Goal: Information Seeking & Learning: Learn about a topic

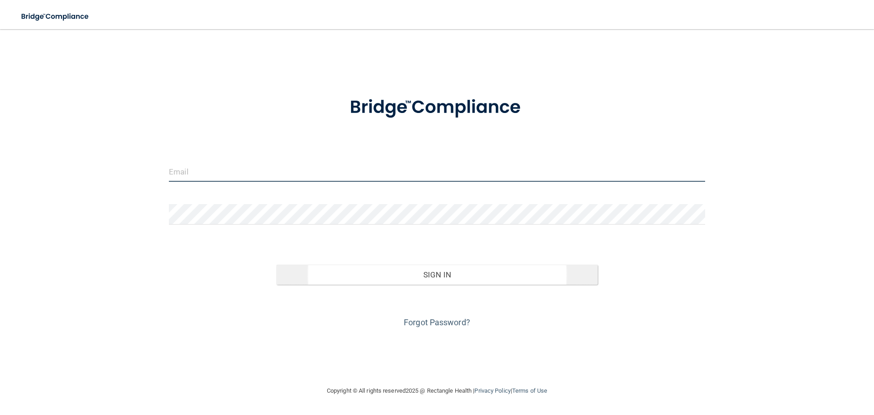
type input "[PERSON_NAME][EMAIL_ADDRESS][DOMAIN_NAME]"
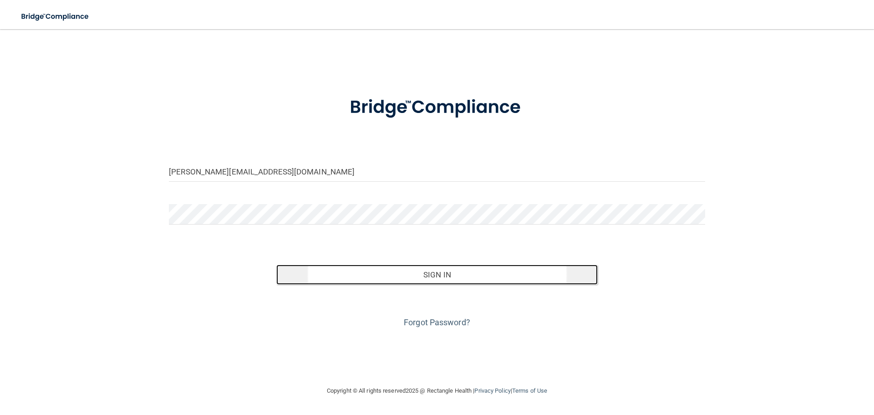
click at [439, 281] on button "Sign In" at bounding box center [437, 275] width 322 height 20
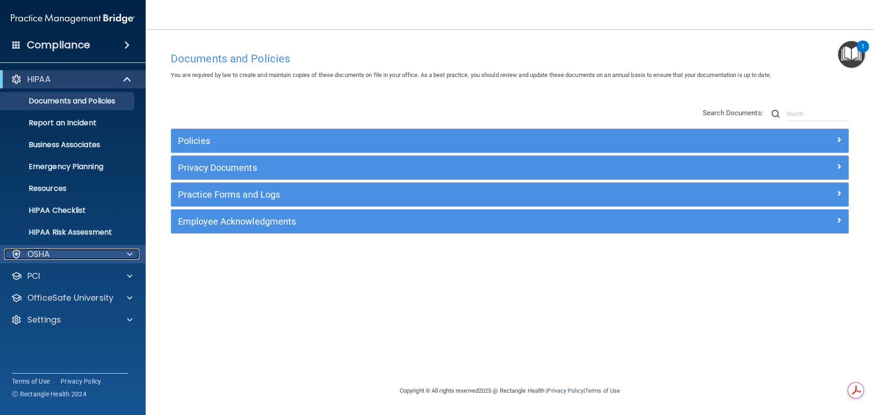
click at [52, 258] on div "OSHA" at bounding box center [60, 254] width 113 height 11
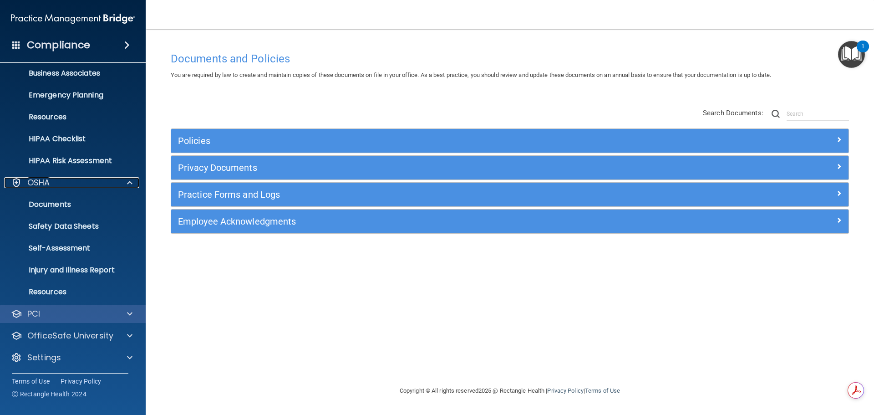
scroll to position [72, 0]
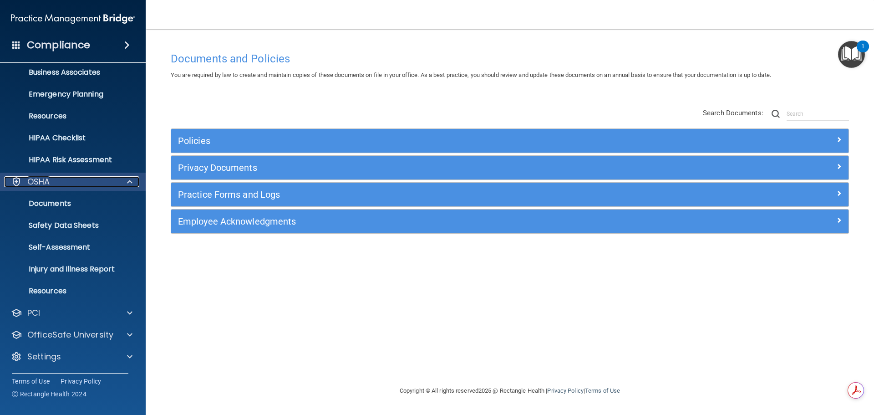
click at [40, 182] on p "OSHA" at bounding box center [38, 181] width 23 height 11
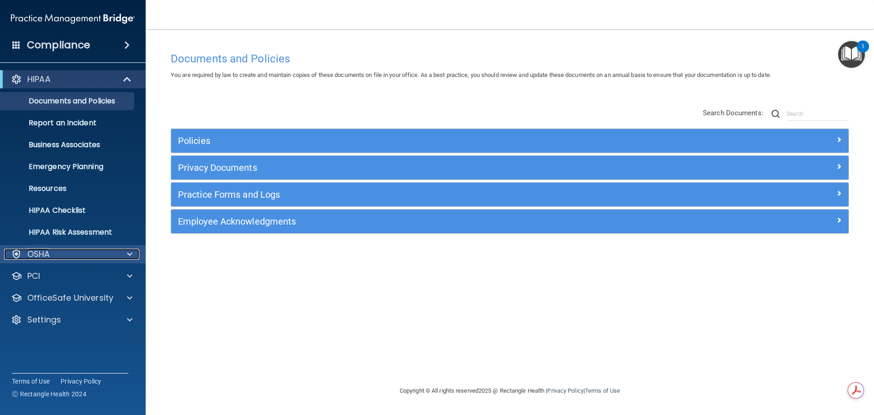
scroll to position [0, 0]
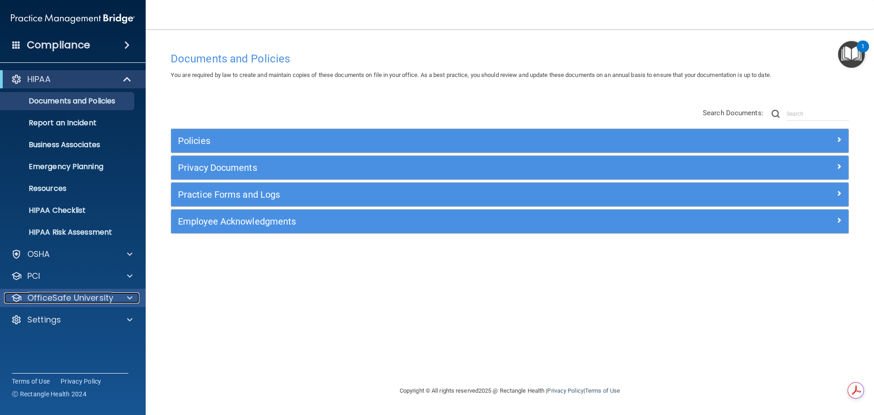
click at [108, 300] on p "OfficeSafe University" at bounding box center [70, 297] width 86 height 11
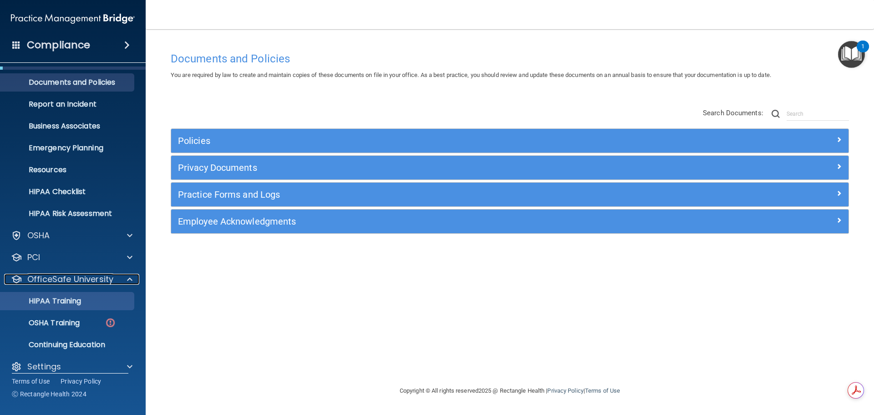
scroll to position [29, 0]
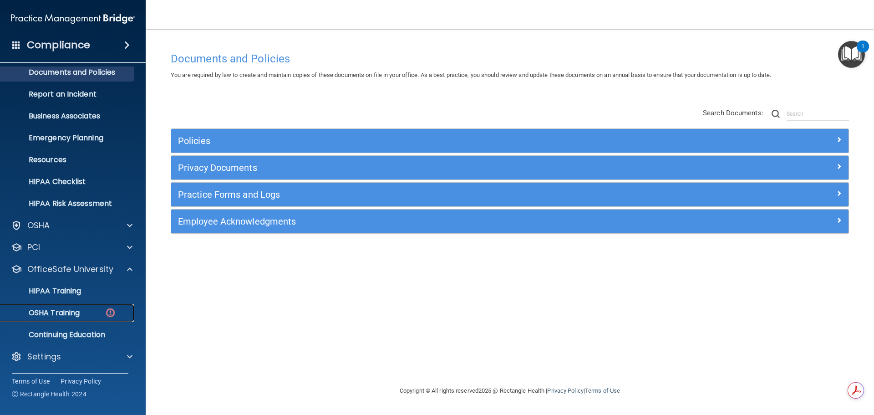
click at [65, 310] on p "OSHA Training" at bounding box center [43, 312] width 74 height 9
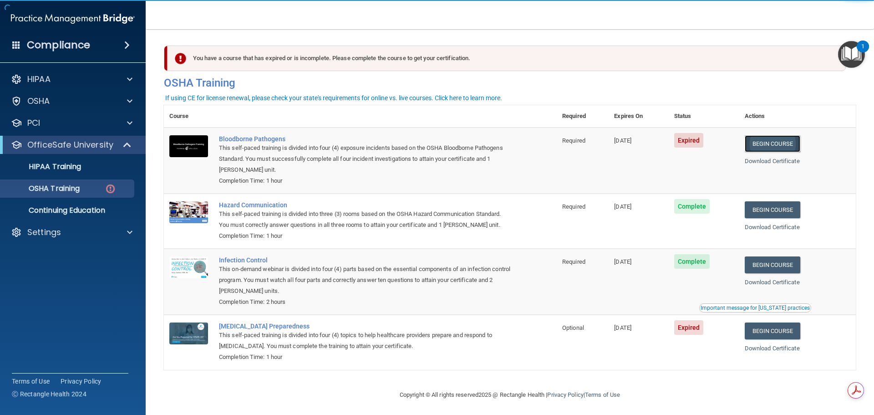
click at [766, 143] on link "Begin Course" at bounding box center [773, 143] width 56 height 17
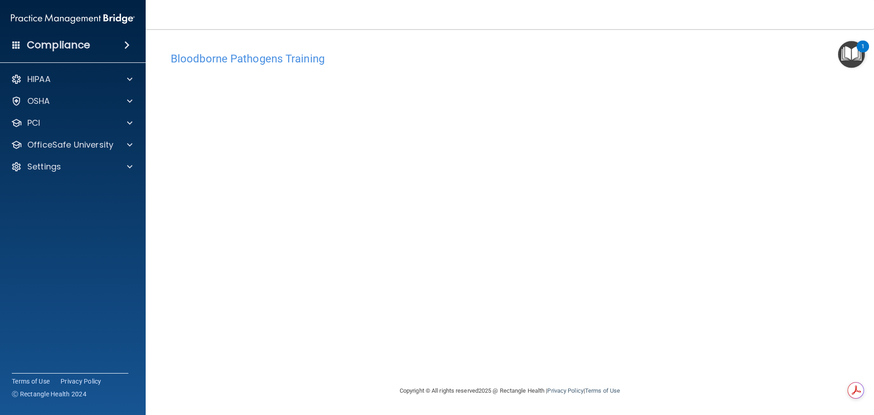
click at [356, 352] on div "Bloodborne Pathogens Training This course doesn’t expire until [DATE]. Are you …" at bounding box center [510, 216] width 692 height 338
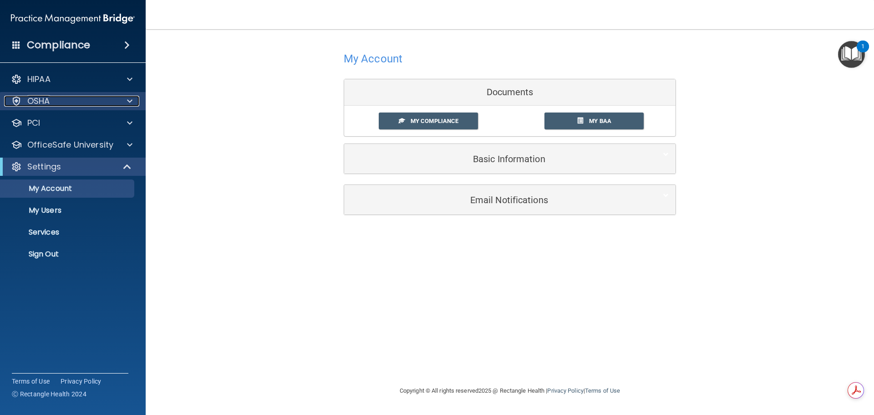
click at [50, 106] on p "OSHA" at bounding box center [38, 101] width 23 height 11
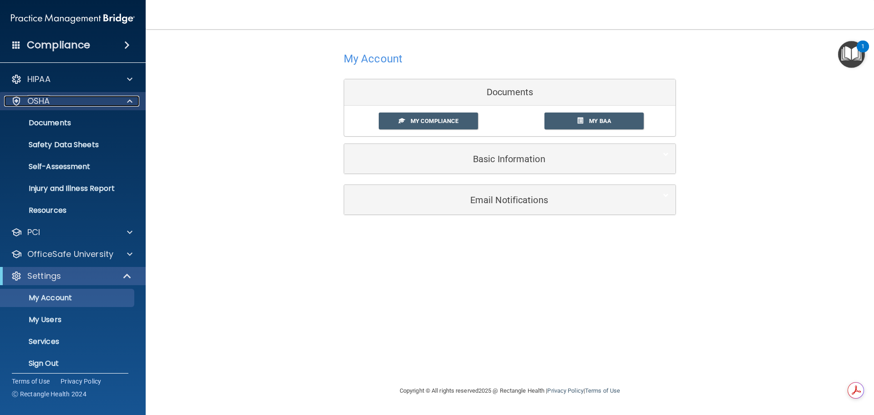
click at [45, 99] on p "OSHA" at bounding box center [38, 101] width 23 height 11
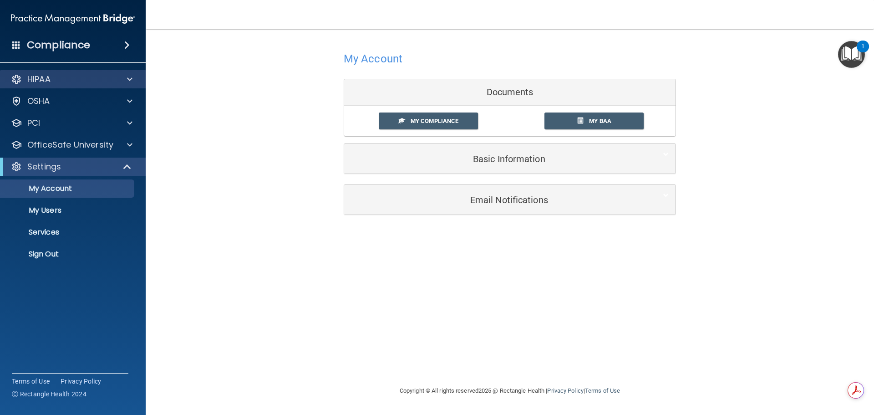
click at [46, 85] on div "HIPAA" at bounding box center [73, 79] width 146 height 18
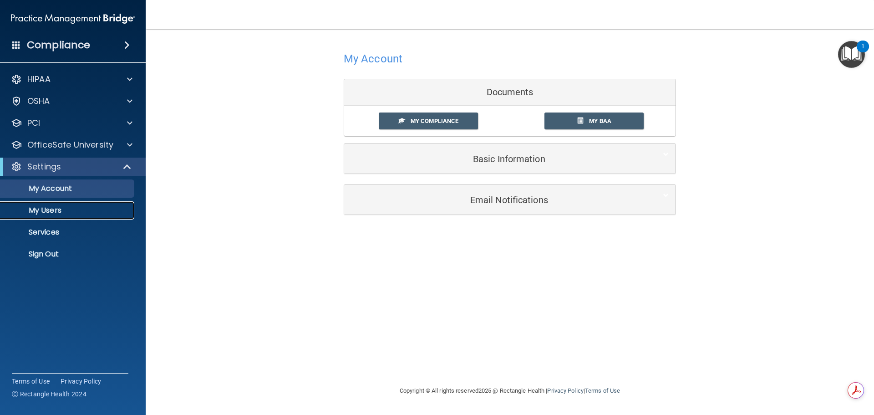
click at [45, 211] on p "My Users" at bounding box center [68, 210] width 124 height 9
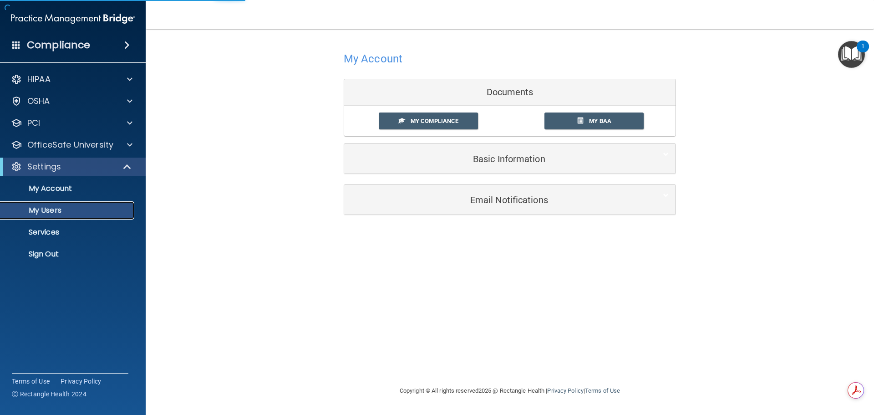
select select "20"
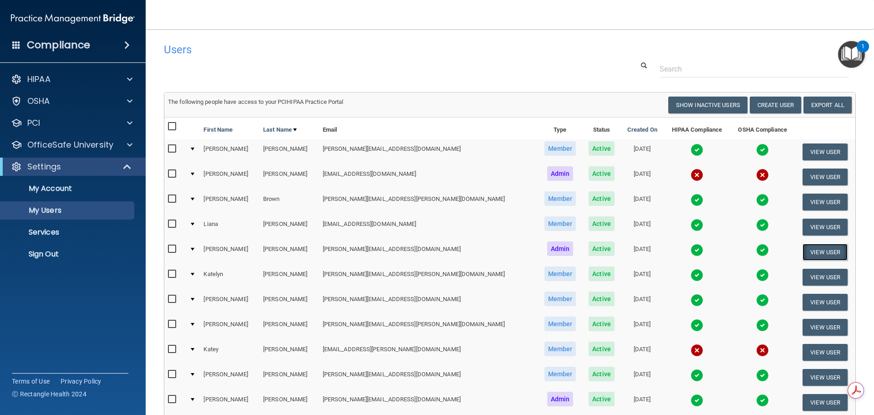
click at [804, 251] on button "View User" at bounding box center [825, 252] width 45 height 17
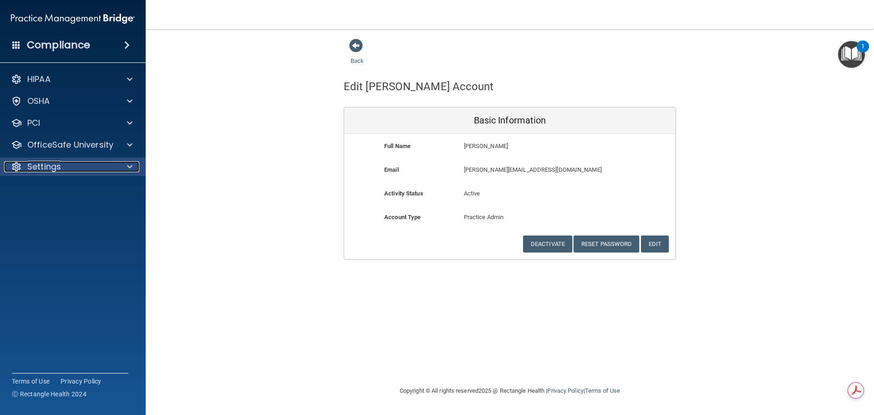
click at [47, 165] on p "Settings" at bounding box center [44, 166] width 34 height 11
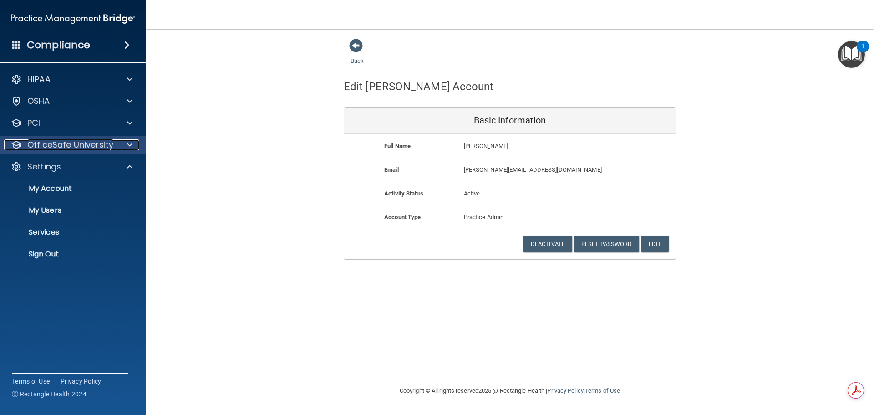
click at [56, 147] on p "OfficeSafe University" at bounding box center [70, 144] width 86 height 11
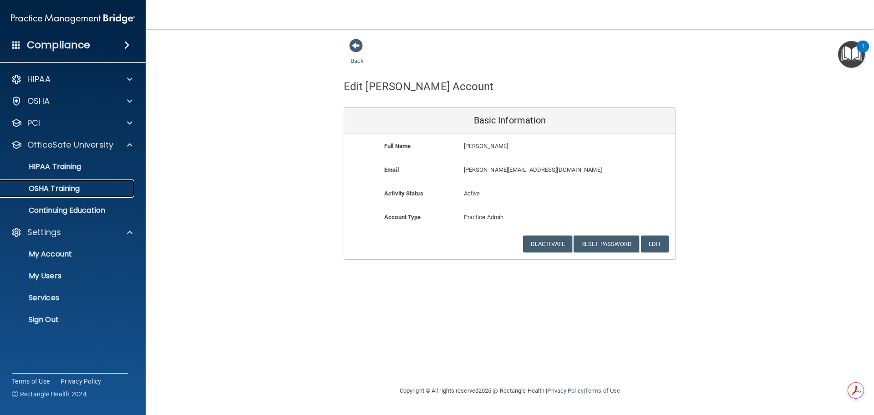
click at [65, 189] on p "OSHA Training" at bounding box center [43, 188] width 74 height 9
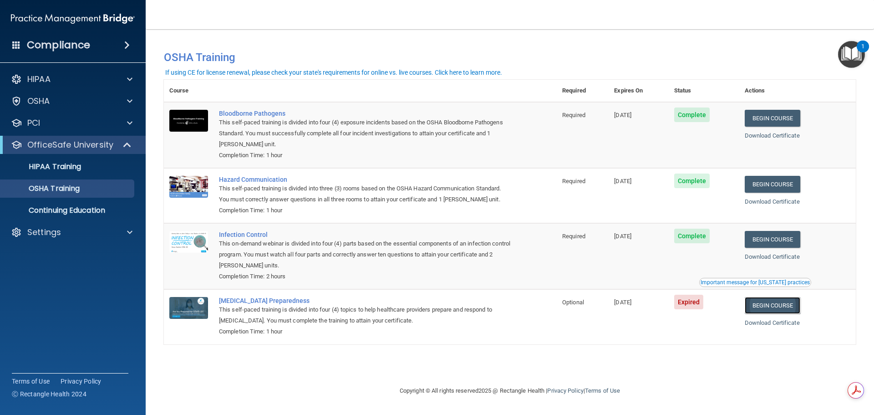
click at [775, 310] on link "Begin Course" at bounding box center [773, 305] width 56 height 17
click at [76, 182] on link "OSHA Training" at bounding box center [62, 188] width 143 height 18
click at [70, 188] on p "OSHA Training" at bounding box center [43, 188] width 74 height 9
click at [41, 206] on p "Continuing Education" at bounding box center [68, 210] width 124 height 9
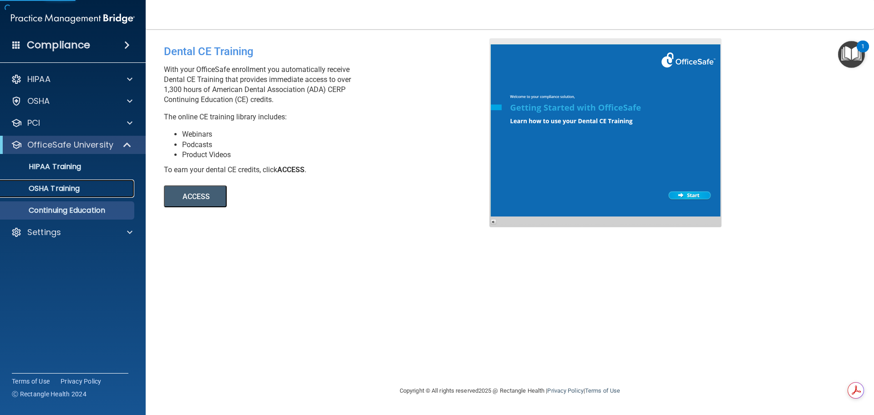
click at [47, 188] on p "OSHA Training" at bounding box center [43, 188] width 74 height 9
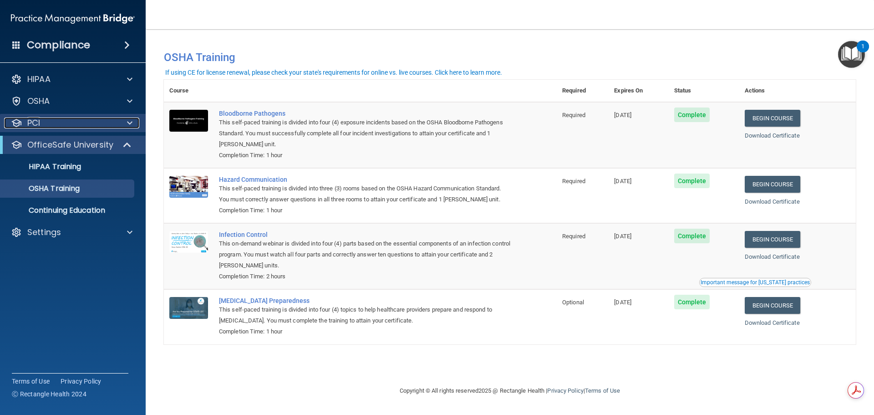
click at [51, 126] on div "PCI" at bounding box center [60, 122] width 113 height 11
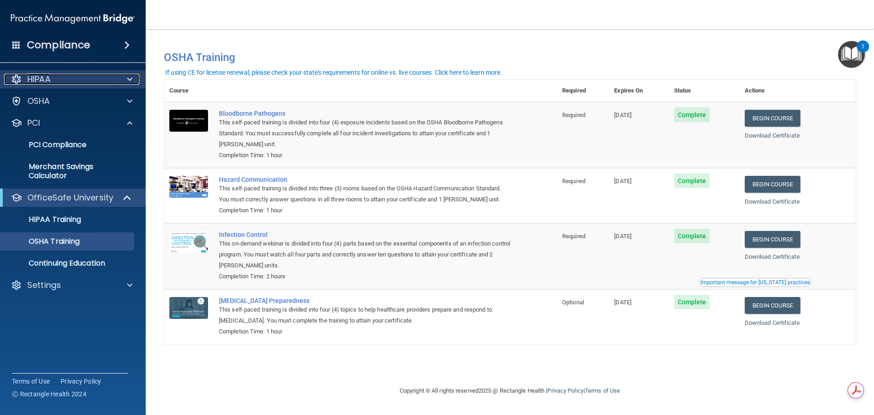
click at [50, 80] on p "HIPAA" at bounding box center [38, 79] width 23 height 11
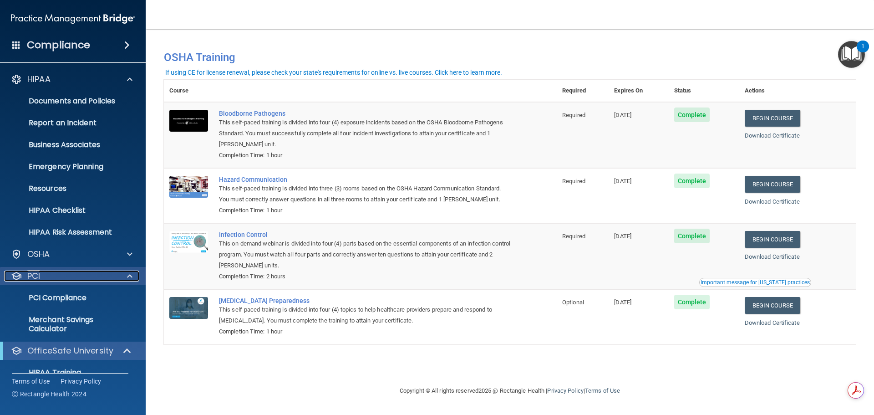
click at [57, 279] on div "PCI" at bounding box center [60, 275] width 113 height 11
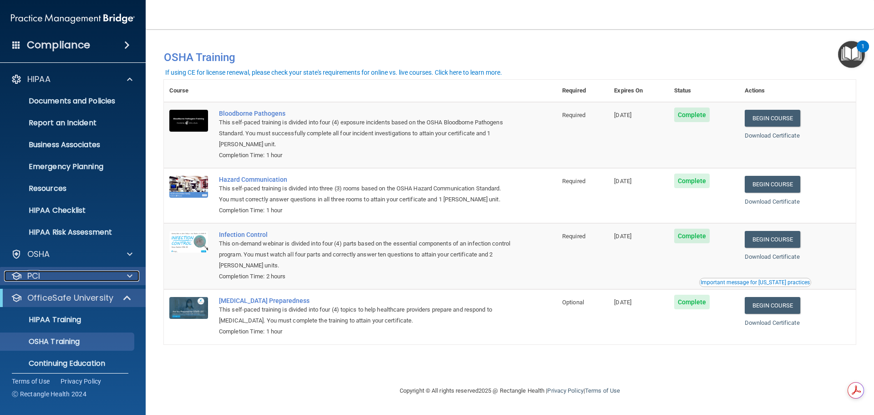
click at [57, 274] on div "PCI" at bounding box center [60, 275] width 113 height 11
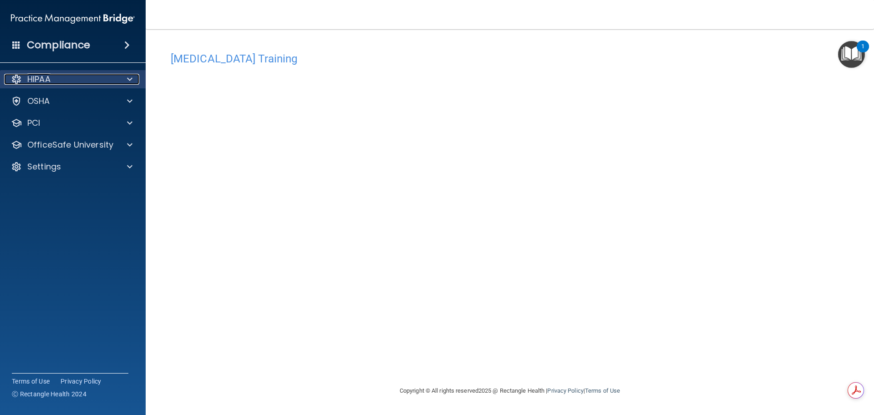
click at [124, 80] on div at bounding box center [128, 79] width 23 height 11
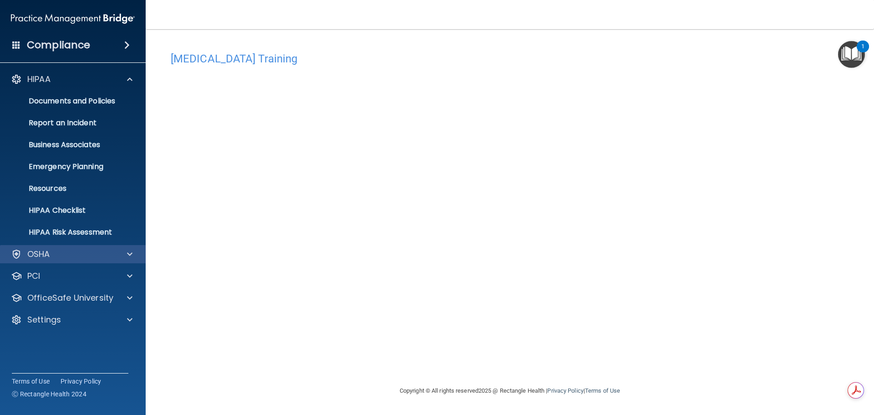
click at [56, 261] on div "OSHA" at bounding box center [73, 254] width 146 height 18
click at [129, 255] on span at bounding box center [129, 254] width 5 height 11
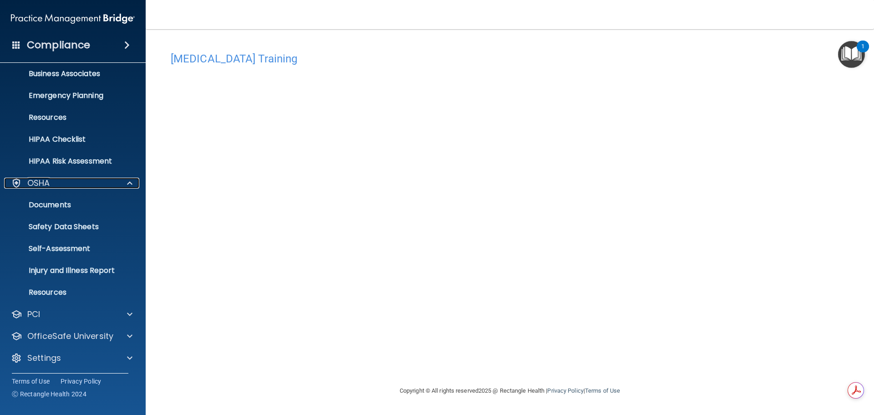
scroll to position [72, 0]
